Goal: Entertainment & Leisure: Consume media (video, audio)

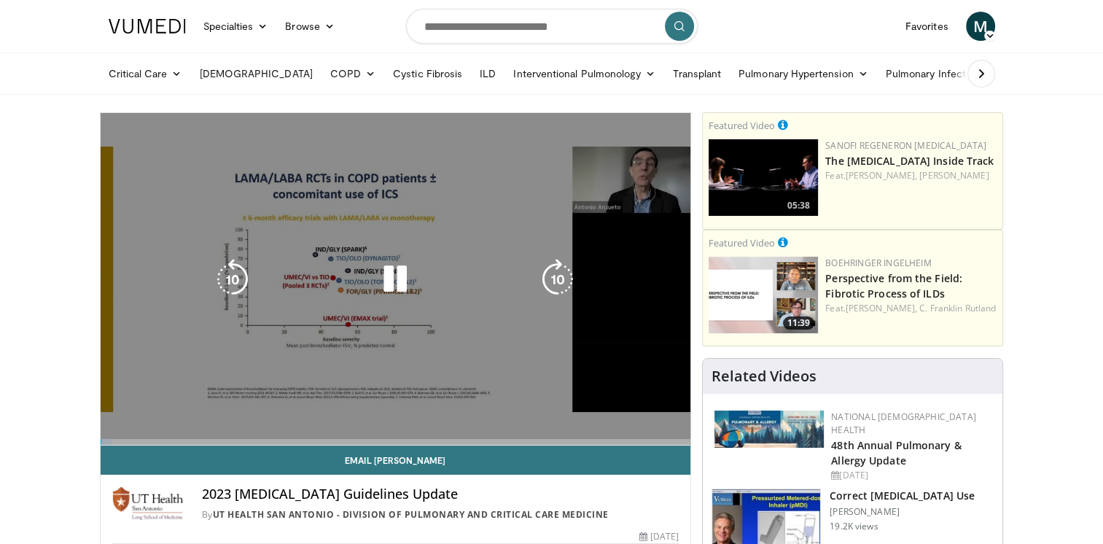
click at [460, 334] on div "10 seconds Tap to unmute" at bounding box center [396, 279] width 590 height 332
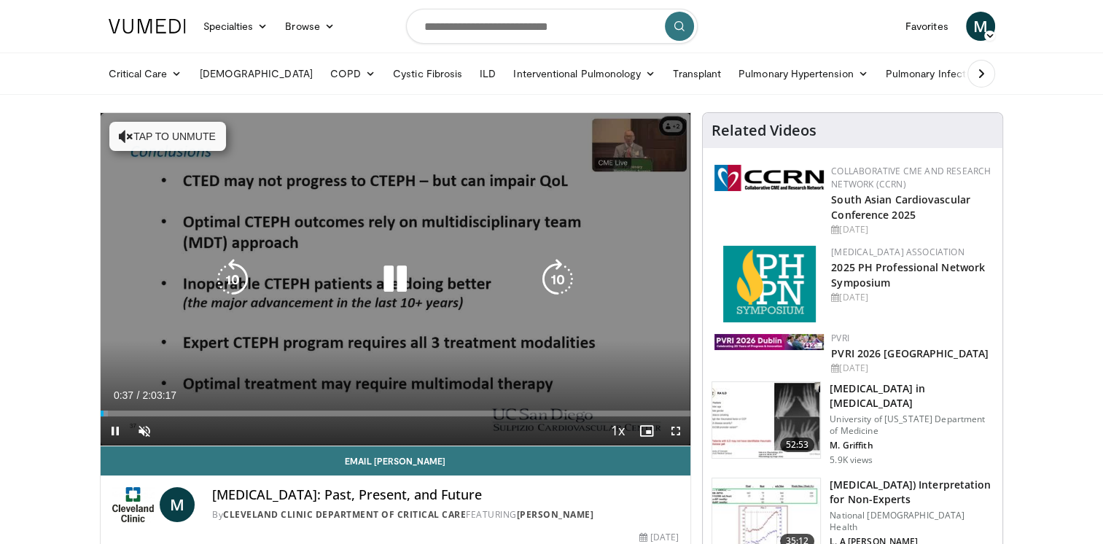
click at [391, 287] on icon "Video Player" at bounding box center [395, 279] width 41 height 41
